Goal: Task Accomplishment & Management: Manage account settings

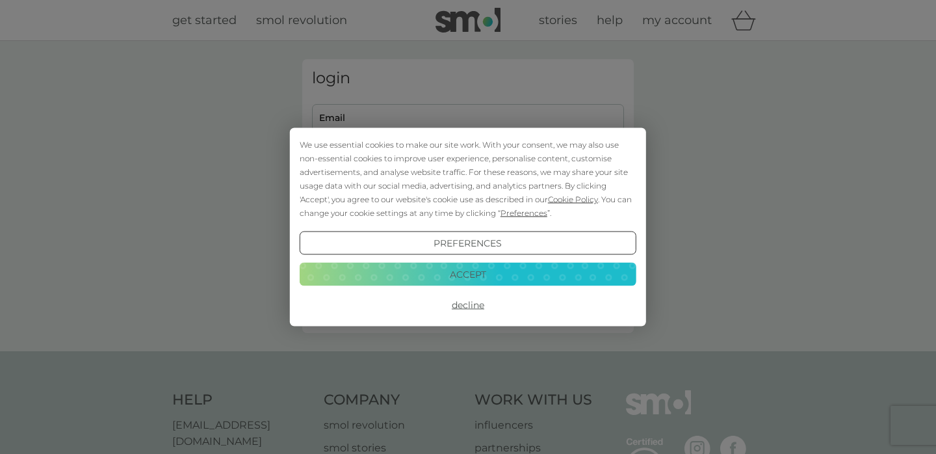
click at [474, 285] on button "Accept" at bounding box center [468, 273] width 337 height 23
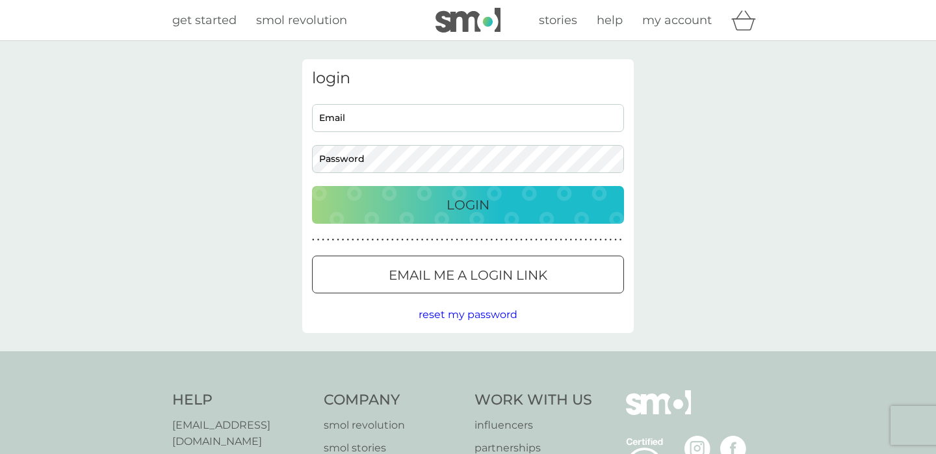
click at [365, 112] on input "Email" at bounding box center [468, 118] width 312 height 28
click at [312, 186] on button "Login" at bounding box center [468, 205] width 312 height 38
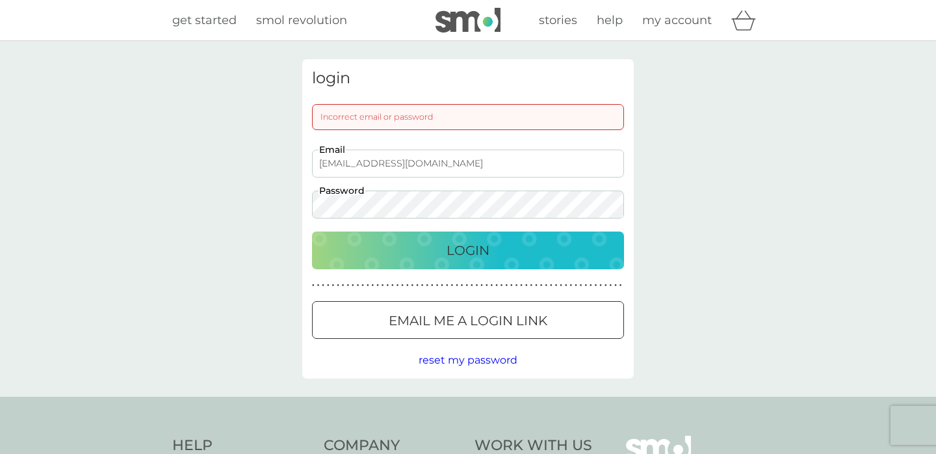
click at [412, 169] on input "[EMAIL_ADDRESS][DOMAIN_NAME]" at bounding box center [468, 163] width 312 height 28
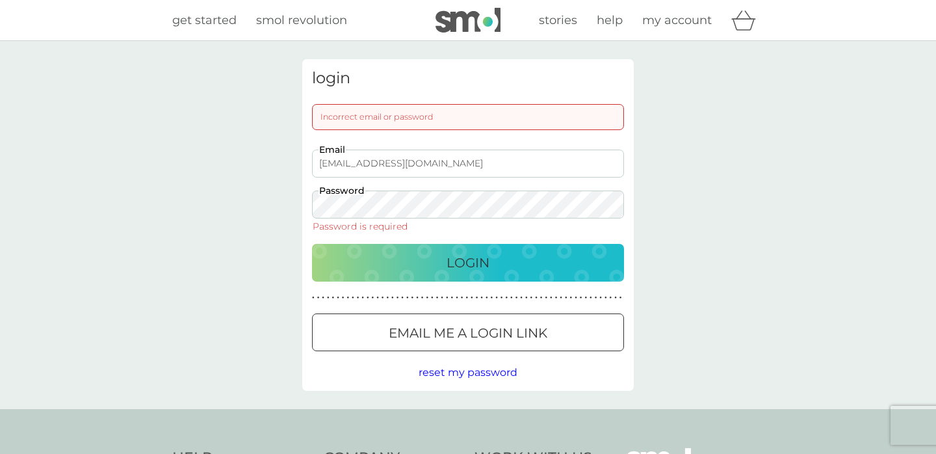
click at [684, 207] on div "login Incorrect email or password [EMAIL_ADDRESS][DOMAIN_NAME] Email Password P…" at bounding box center [468, 225] width 936 height 368
click at [402, 166] on input "[EMAIL_ADDRESS][DOMAIN_NAME]" at bounding box center [468, 163] width 312 height 28
type input "[EMAIL_ADDRESS][DOMAIN_NAME]"
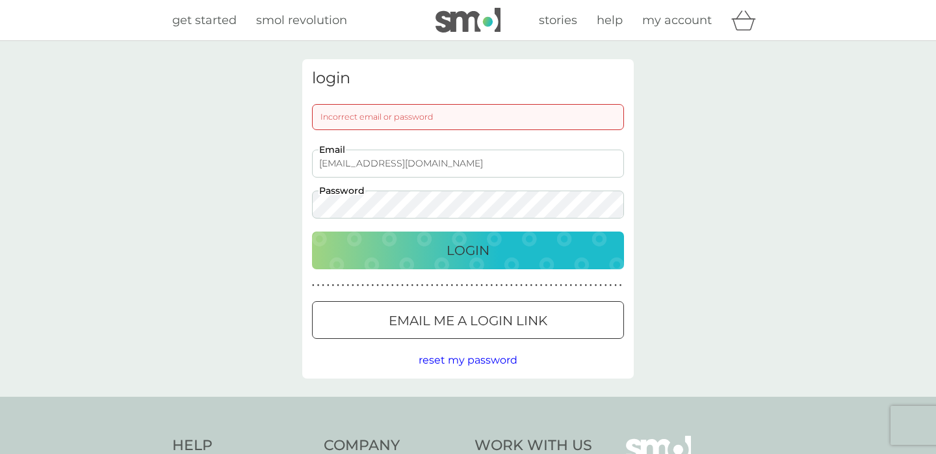
click at [312, 231] on button "Login" at bounding box center [468, 250] width 312 height 38
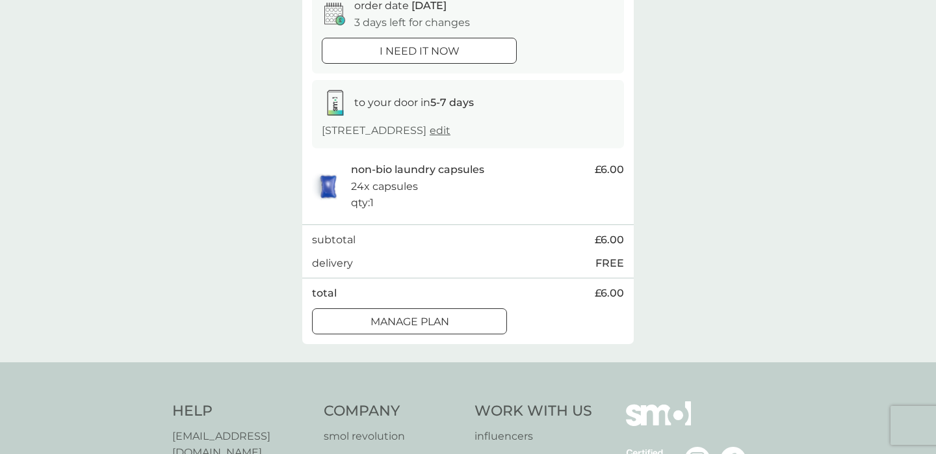
scroll to position [164, 0]
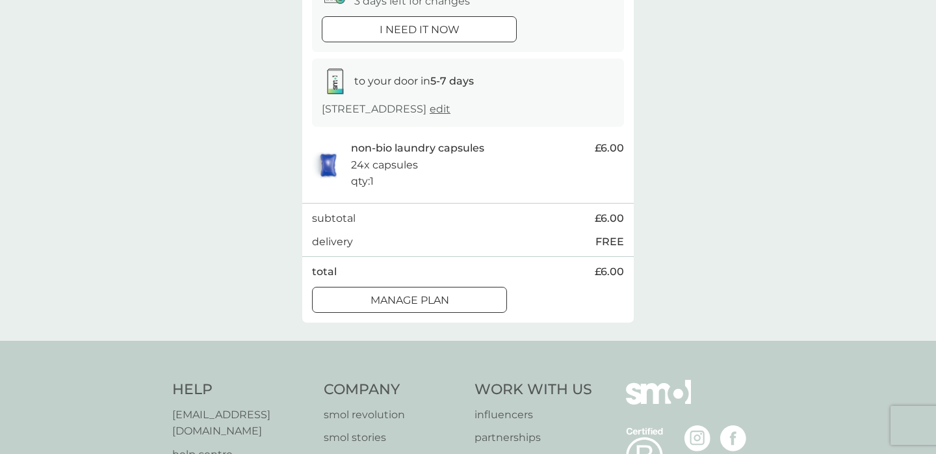
click at [419, 303] on div at bounding box center [409, 300] width 47 height 14
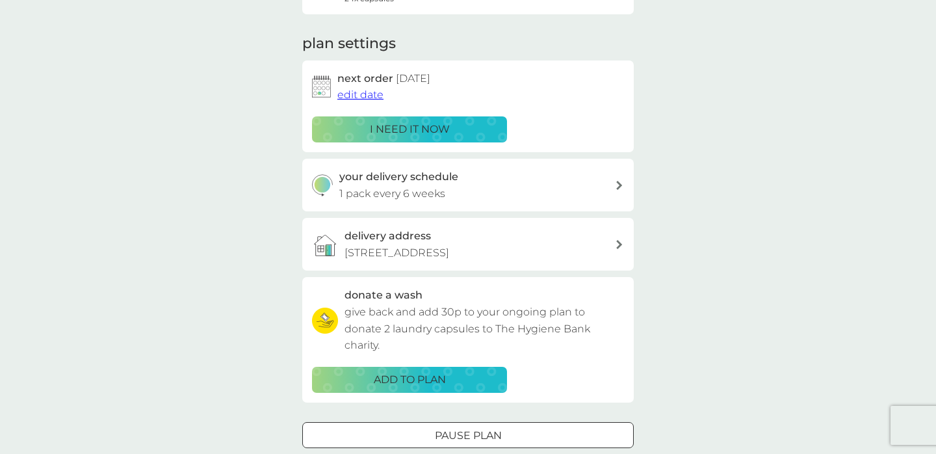
scroll to position [166, 0]
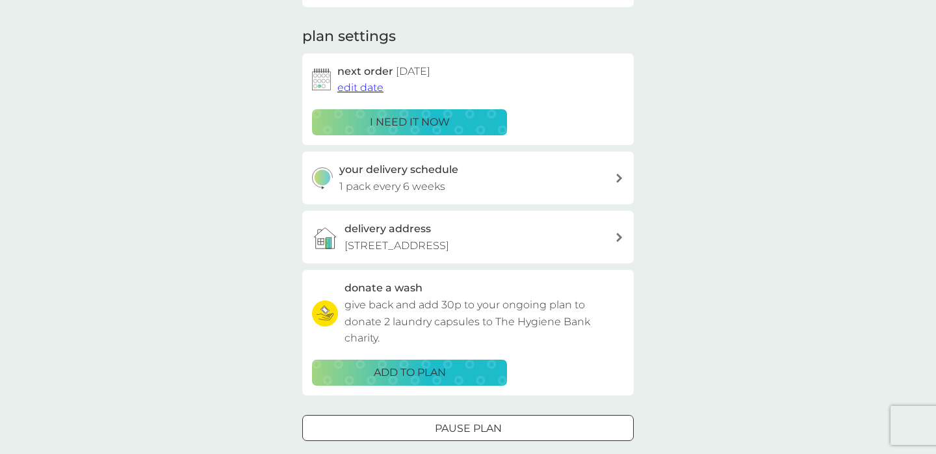
click at [419, 172] on h3 "your delivery schedule" at bounding box center [398, 169] width 119 height 17
select select "42"
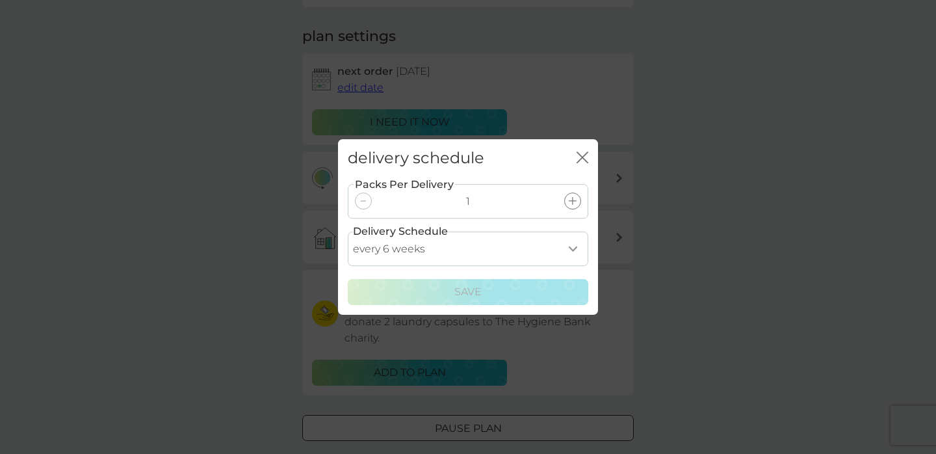
click at [577, 152] on icon "close" at bounding box center [579, 157] width 5 height 10
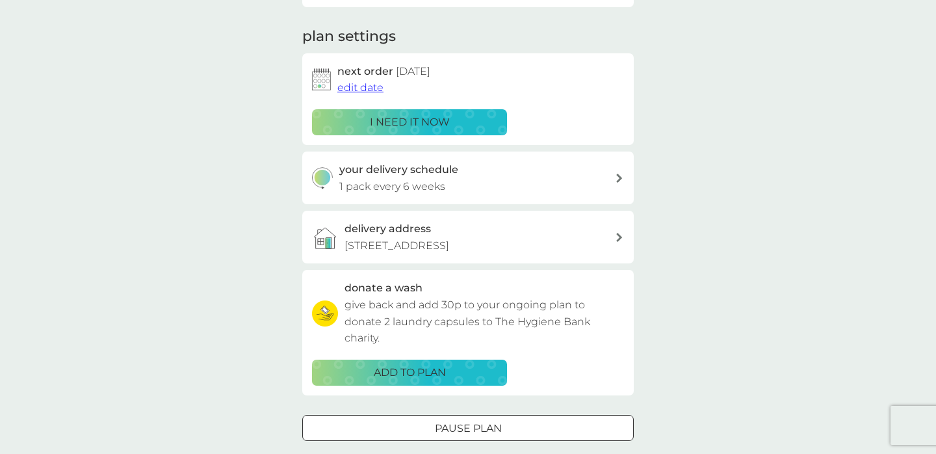
click at [446, 187] on div "your delivery schedule 1 pack every 6 weeks" at bounding box center [477, 177] width 276 height 33
select select "42"
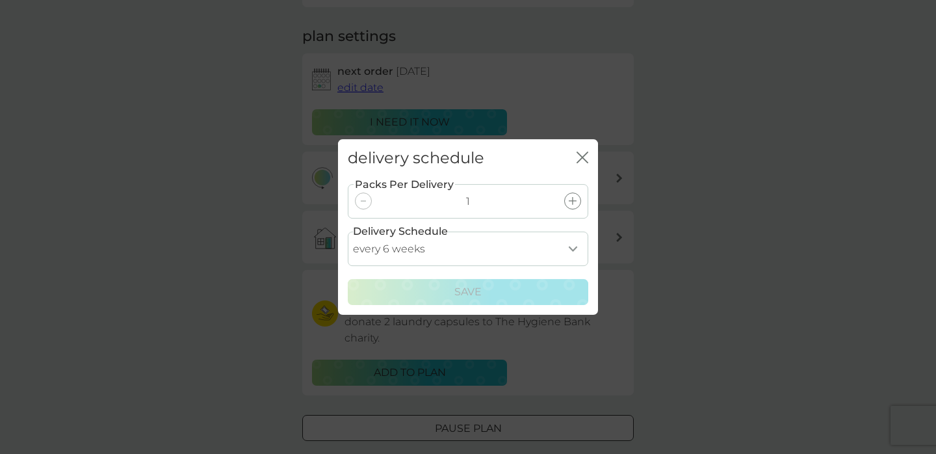
click at [578, 155] on icon "close" at bounding box center [582, 157] width 12 height 12
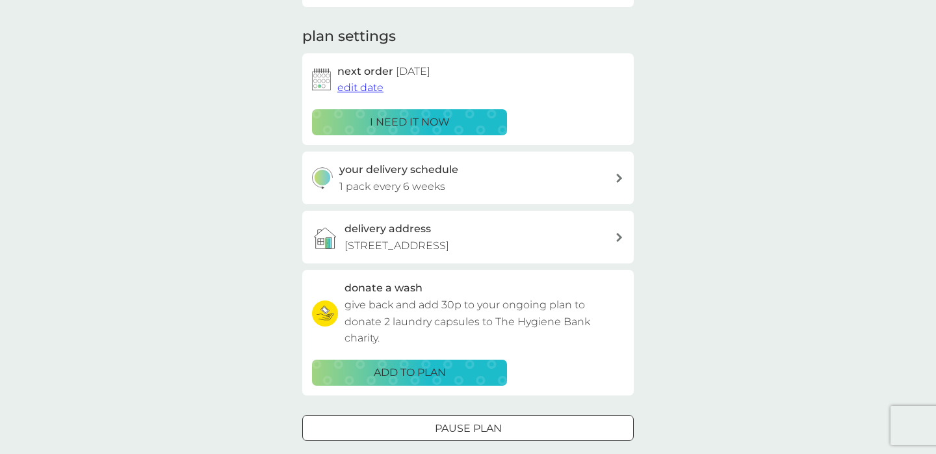
click at [570, 255] on div "delivery address 88 Old Fosse Road, Bath, BA2 2SR" at bounding box center [467, 237] width 331 height 53
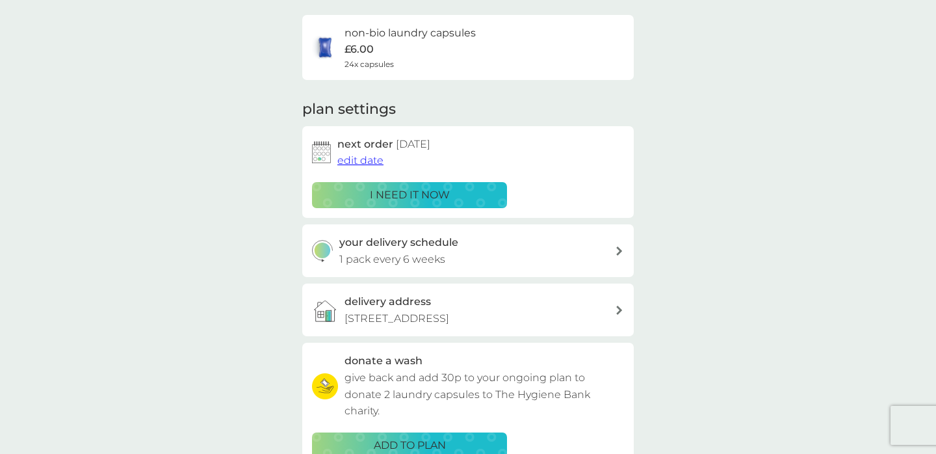
scroll to position [93, 0]
click at [362, 163] on span "edit date" at bounding box center [360, 161] width 46 height 12
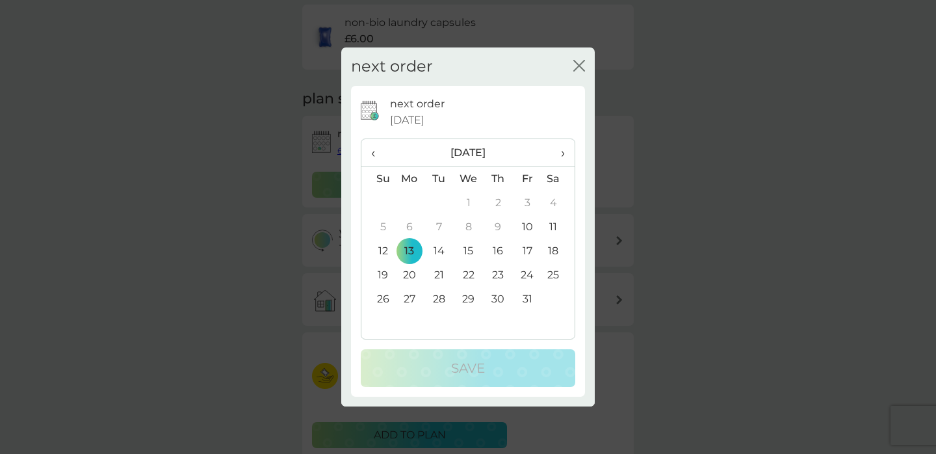
scroll to position [105, 0]
click at [404, 302] on td "27" at bounding box center [409, 299] width 30 height 24
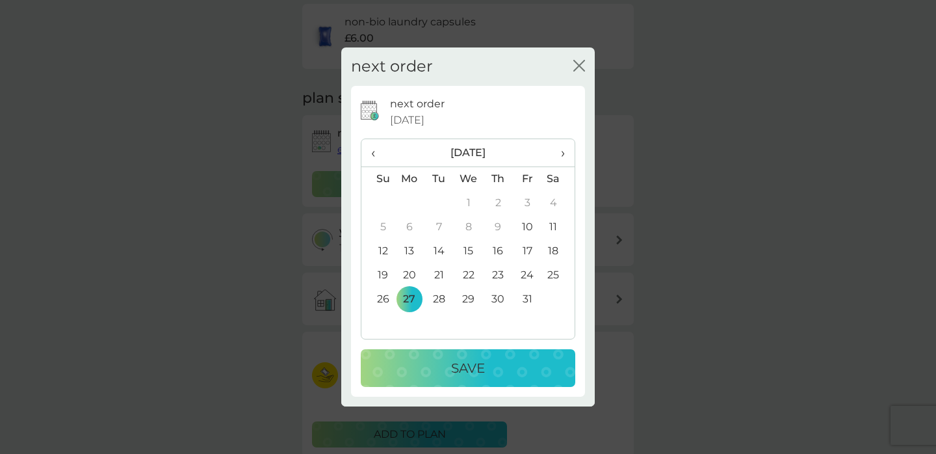
click at [562, 151] on span "›" at bounding box center [558, 152] width 13 height 27
click at [554, 202] on td "1" at bounding box center [558, 203] width 32 height 24
click at [471, 367] on p "Save" at bounding box center [468, 367] width 34 height 21
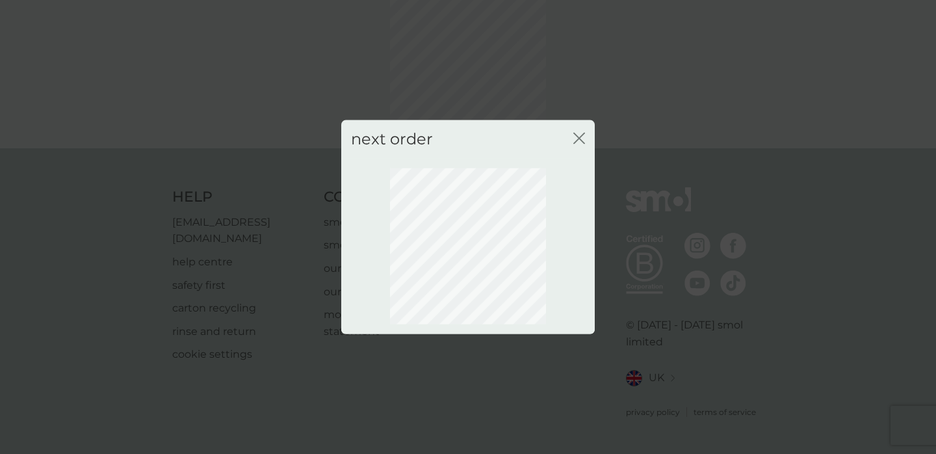
scroll to position [91, 0]
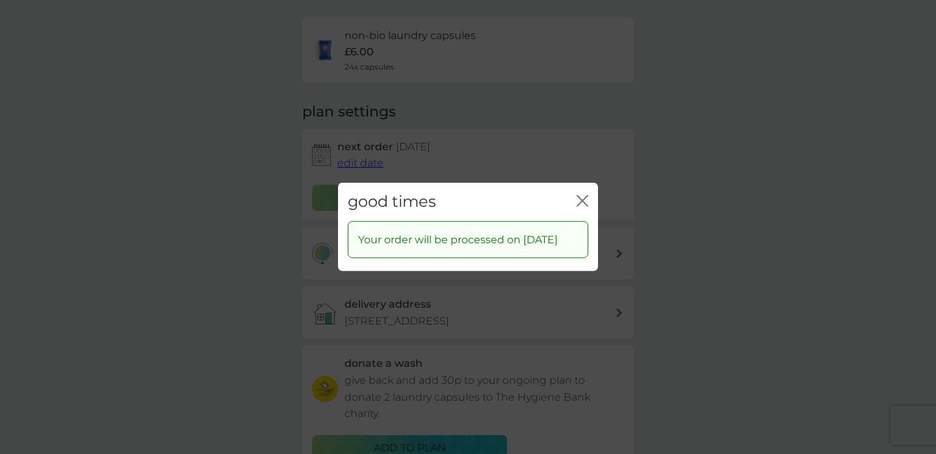
click at [580, 196] on icon "close" at bounding box center [579, 201] width 5 height 10
